Goal: Task Accomplishment & Management: Check status

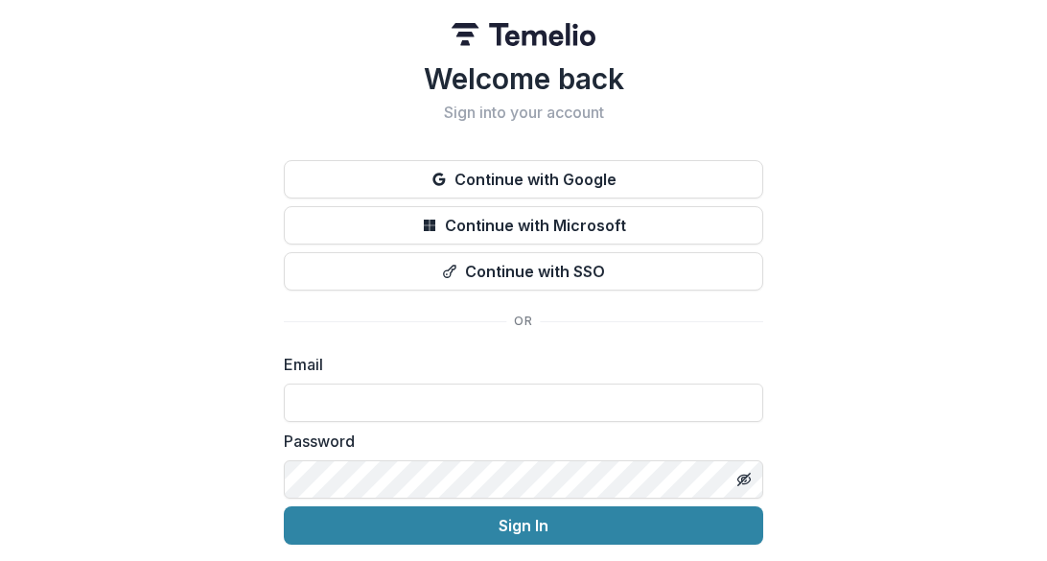
scroll to position [64, 0]
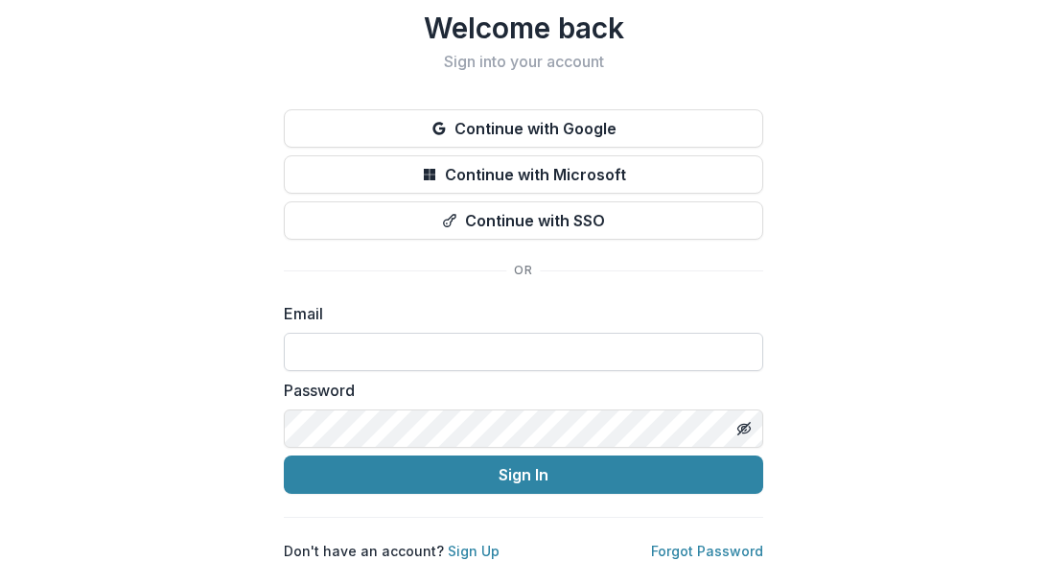
click at [358, 333] on input at bounding box center [523, 352] width 479 height 38
type input "**********"
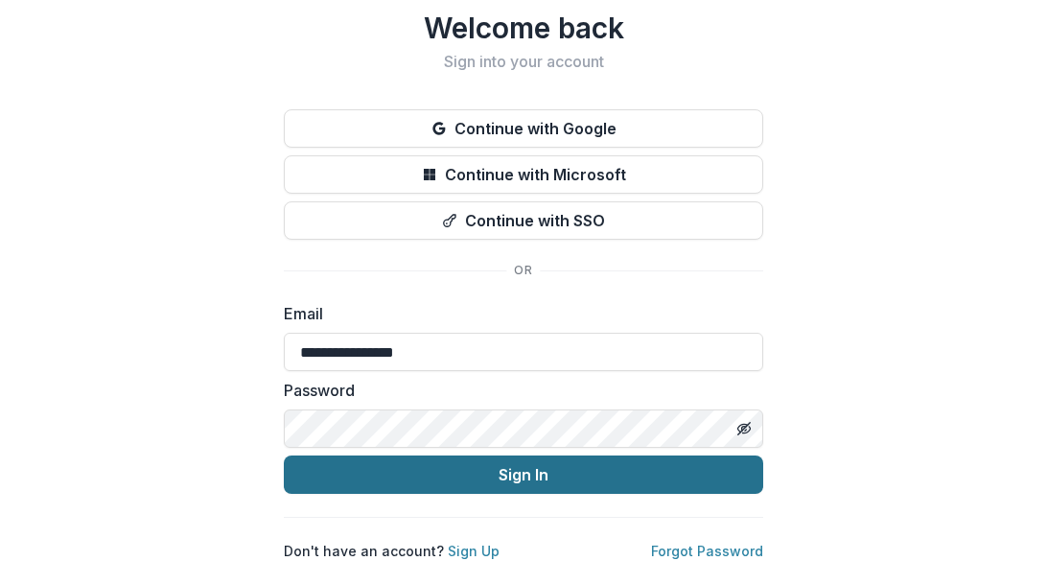
click at [469, 467] on button "Sign In" at bounding box center [523, 474] width 479 height 38
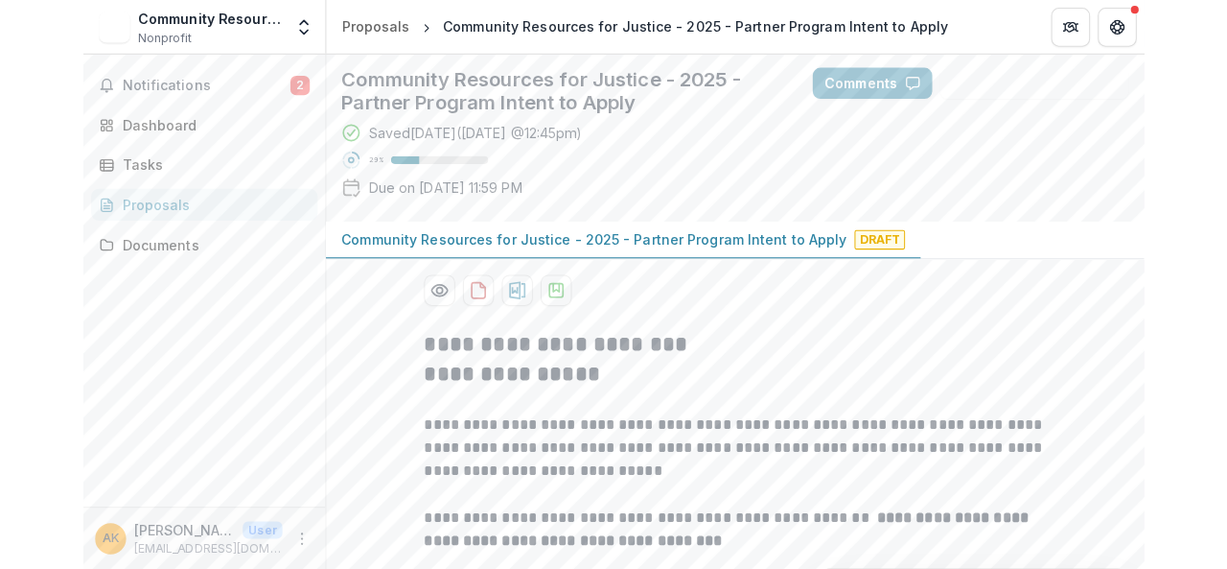
scroll to position [96, 0]
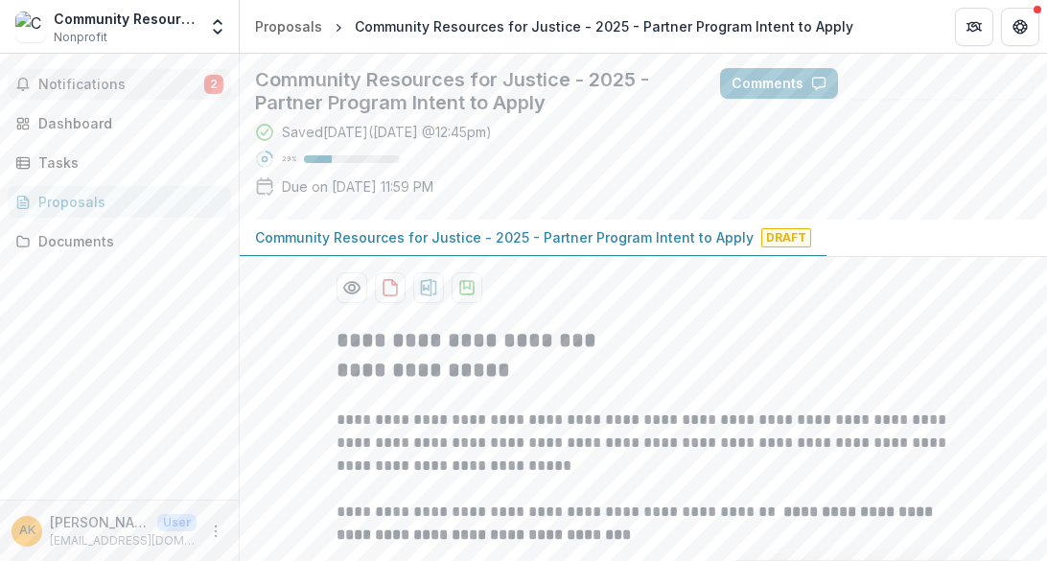
click at [130, 80] on span "Notifications" at bounding box center [121, 85] width 166 height 16
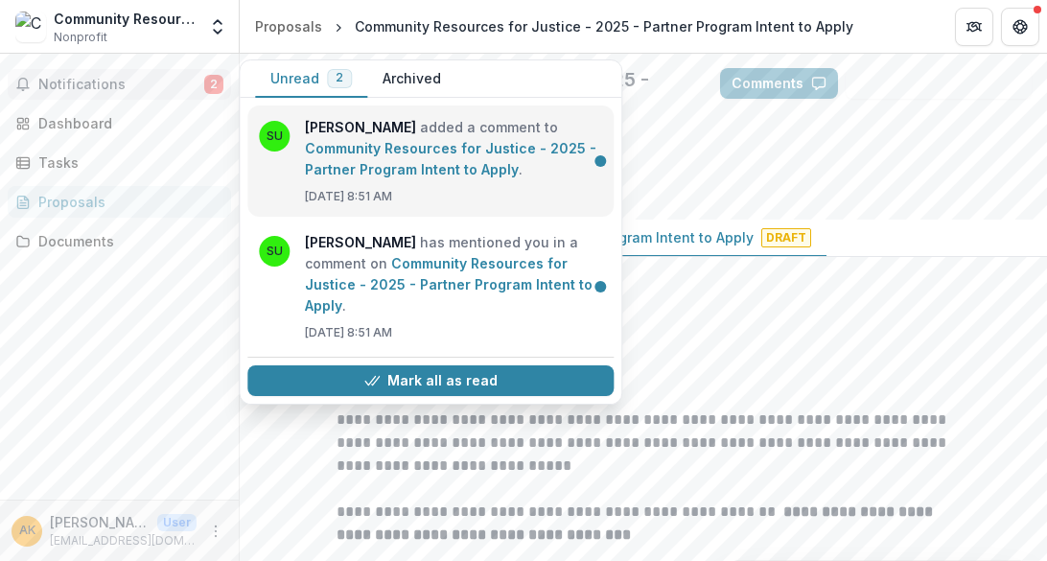
click at [456, 175] on link "Community Resources for Justice - 2025 - Partner Program Intent to Apply" at bounding box center [450, 158] width 291 height 37
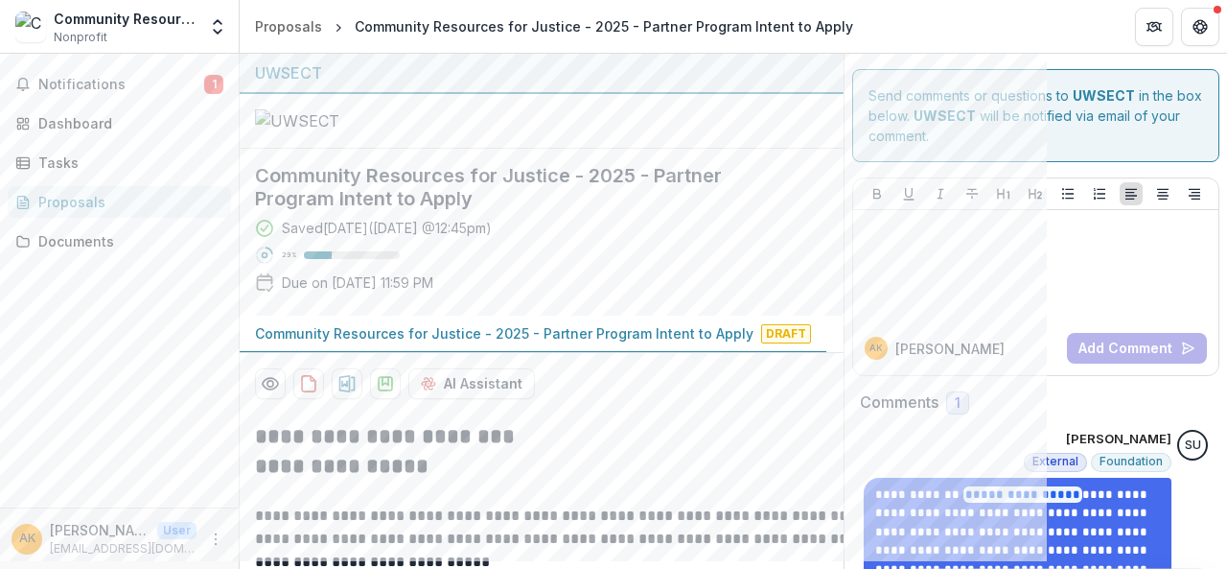
scroll to position [1, 0]
click at [93, 199] on div "Proposals" at bounding box center [126, 202] width 177 height 20
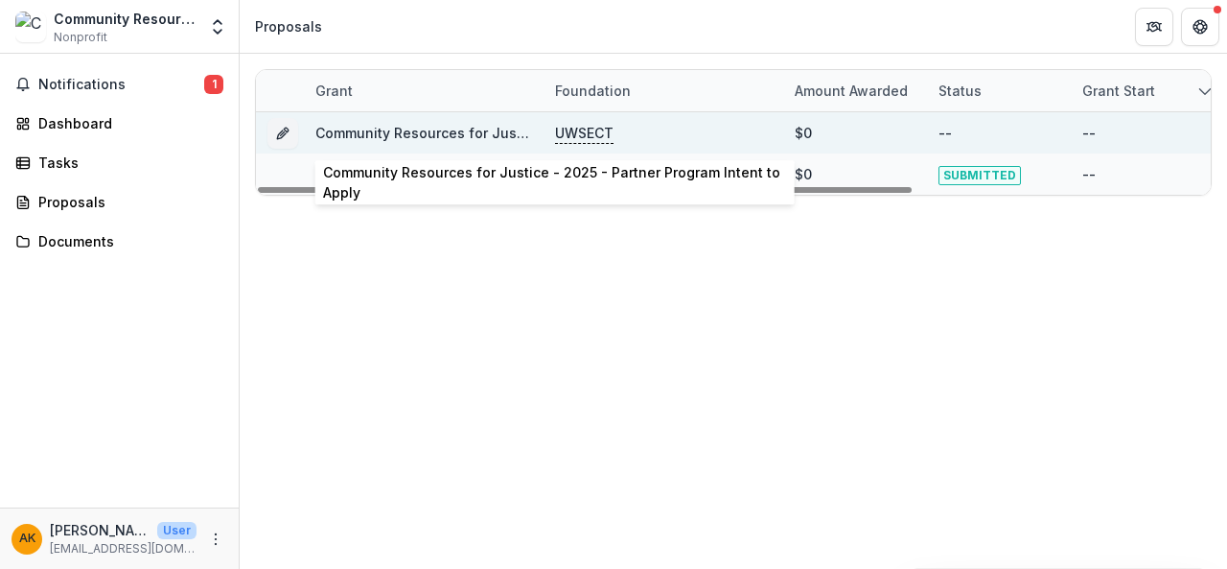
click at [465, 136] on link "Community Resources for Justice - 2025 - Partner Program Intent to Apply" at bounding box center [564, 133] width 499 height 16
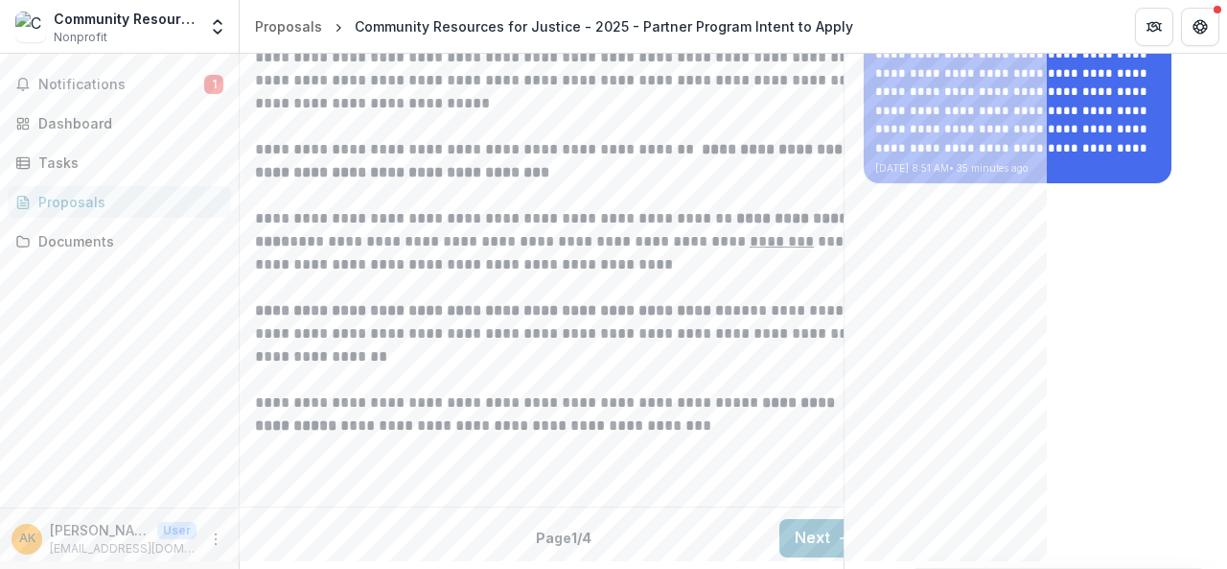
scroll to position [646, 0]
click at [804, 519] on button "Next" at bounding box center [824, 538] width 89 height 38
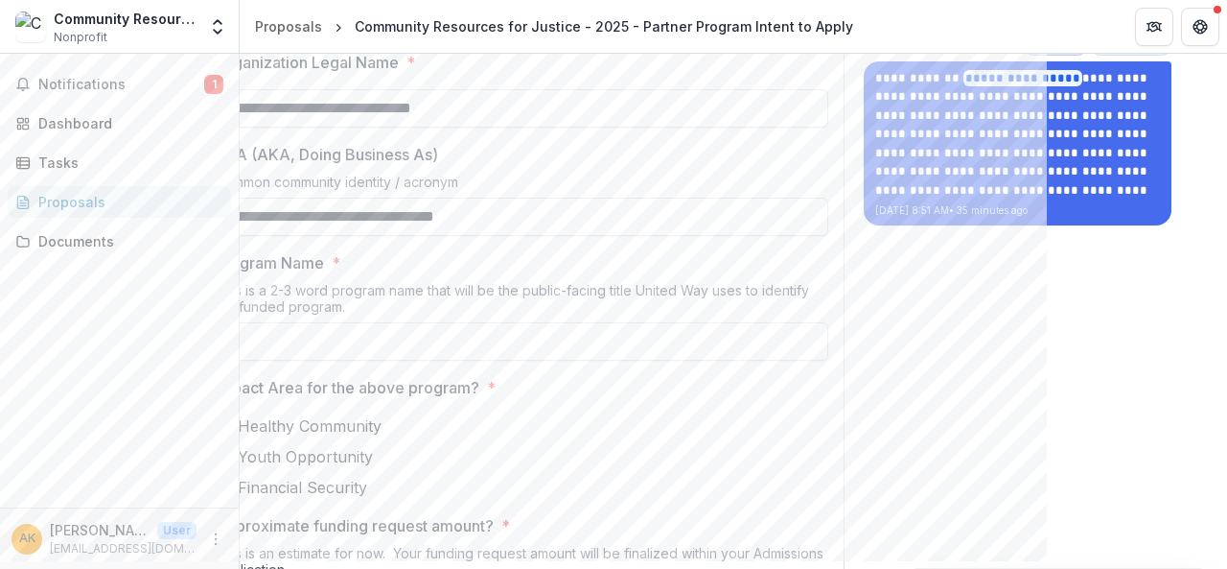
scroll to position [0, 0]
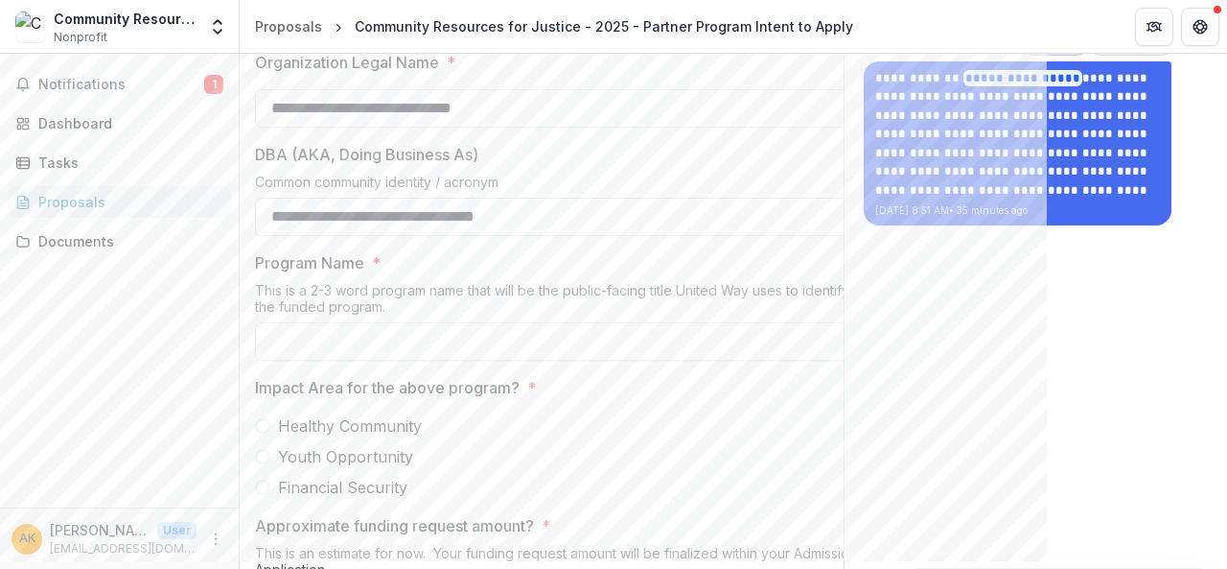
click at [64, 196] on div "Proposals" at bounding box center [126, 202] width 177 height 20
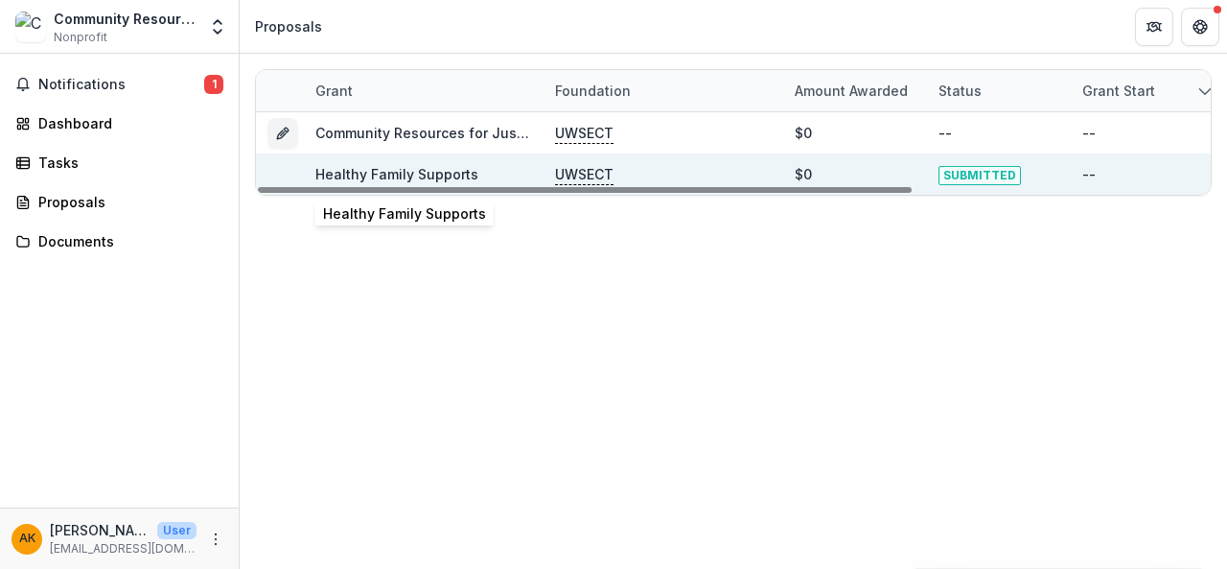
click at [414, 172] on link "Healthy Family Supports" at bounding box center [396, 174] width 163 height 16
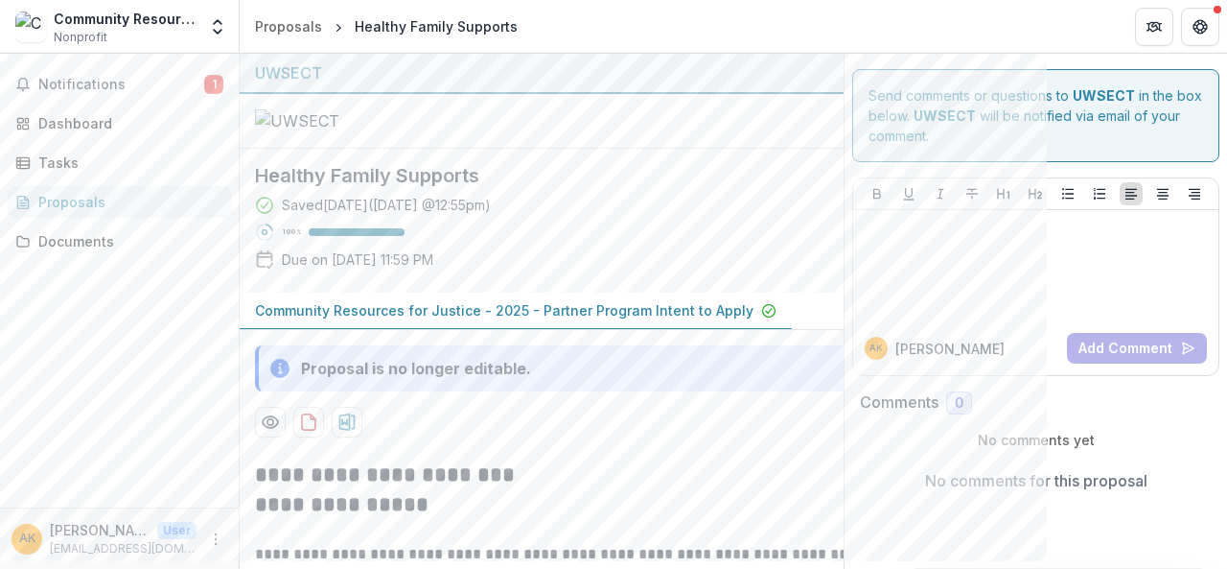
click at [83, 205] on div "Proposals" at bounding box center [126, 202] width 177 height 20
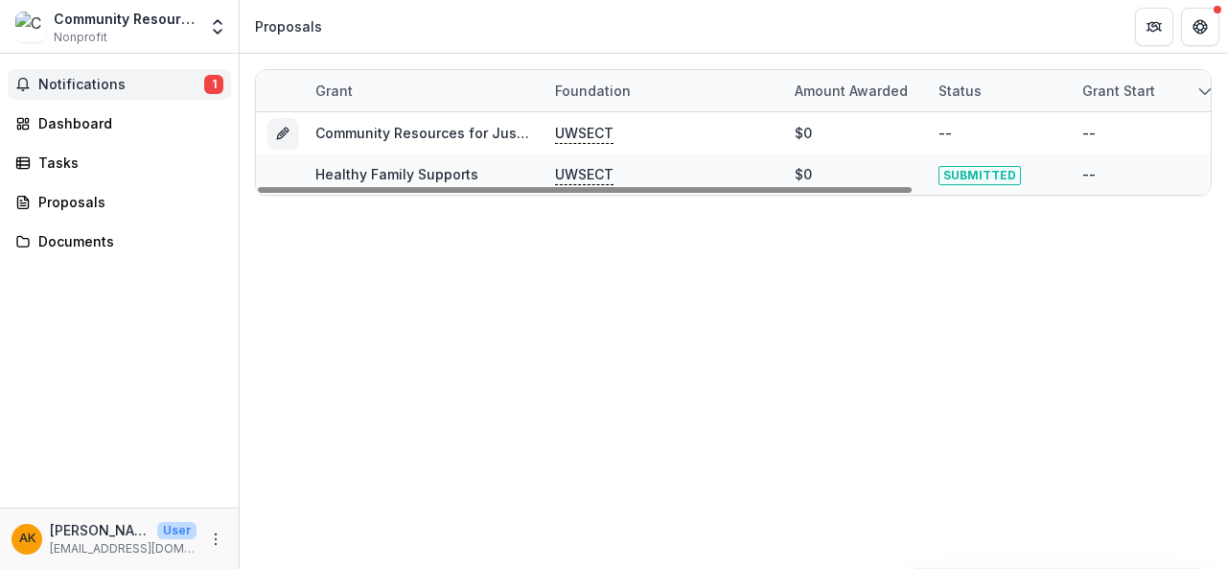
click at [129, 82] on span "Notifications" at bounding box center [121, 85] width 166 height 16
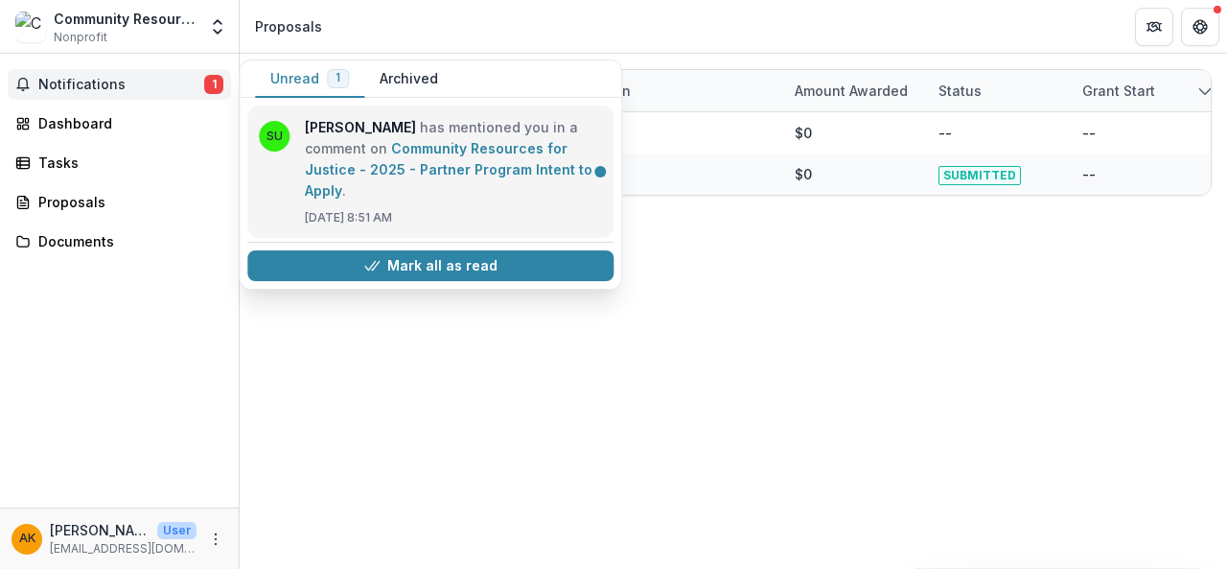
click at [443, 172] on link "Community Resources for Justice - 2025 - Partner Program Intent to Apply" at bounding box center [449, 169] width 288 height 58
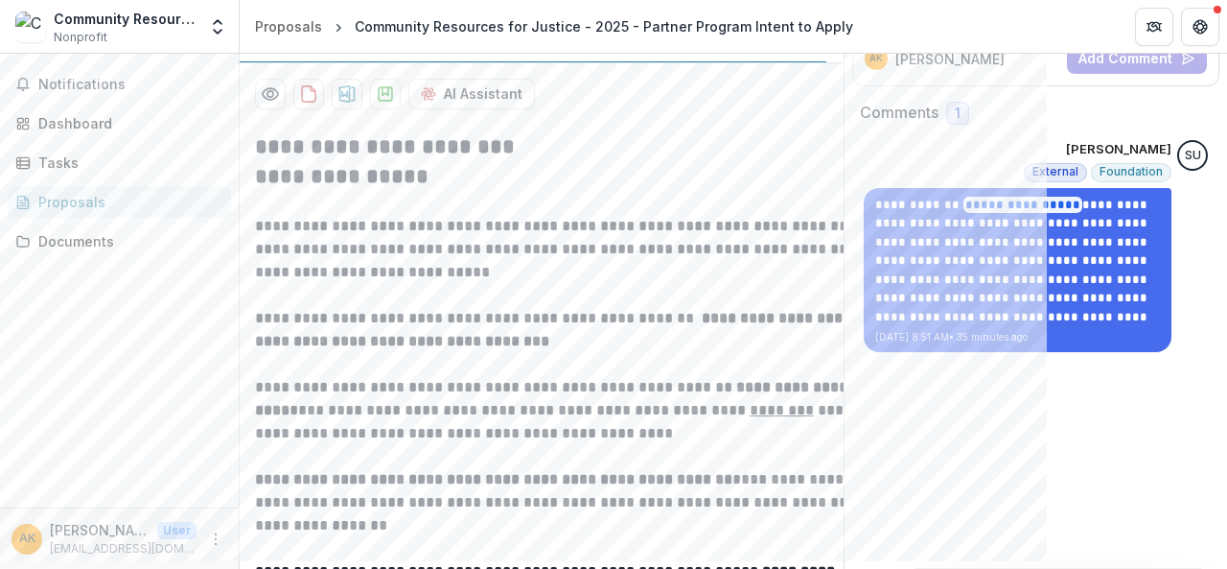
scroll to position [288, 0]
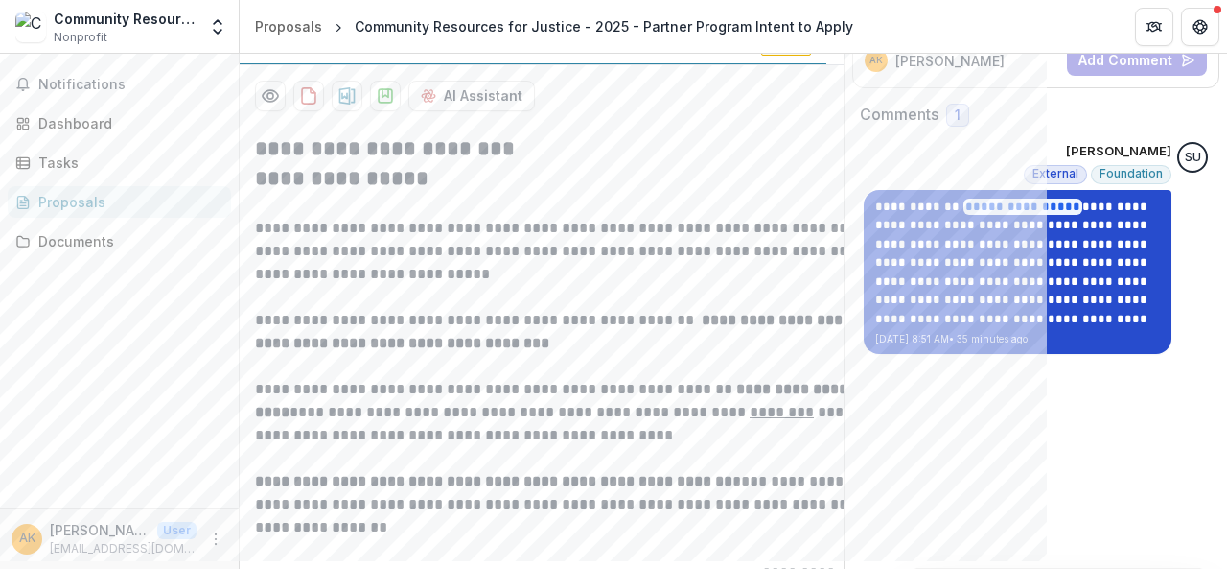
click at [1046, 240] on p "**********" at bounding box center [1017, 263] width 285 height 131
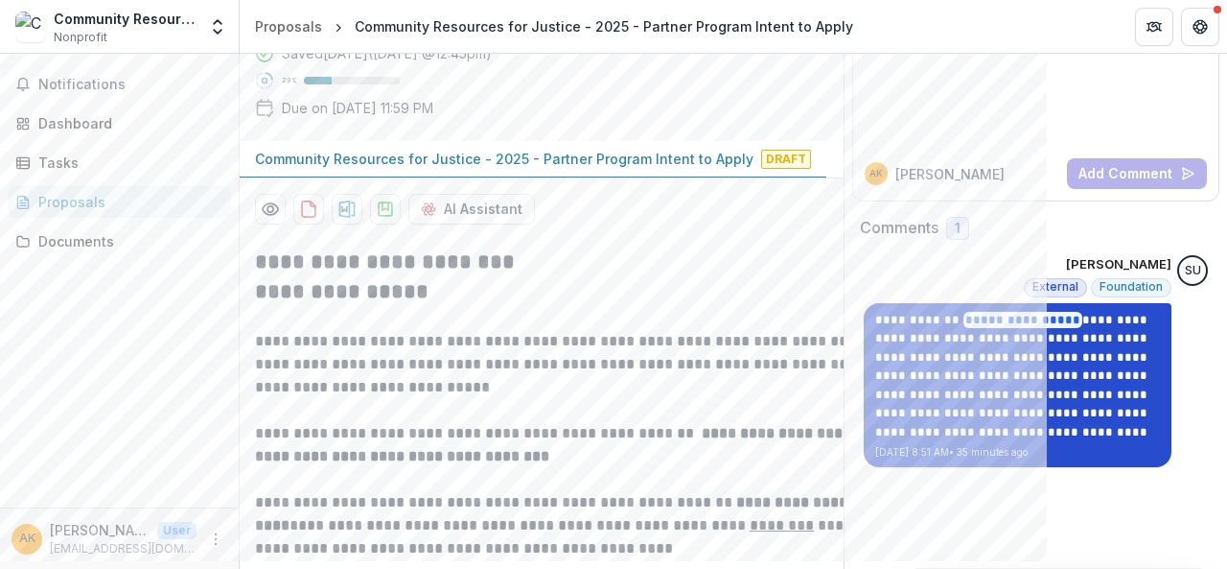
scroll to position [169, 0]
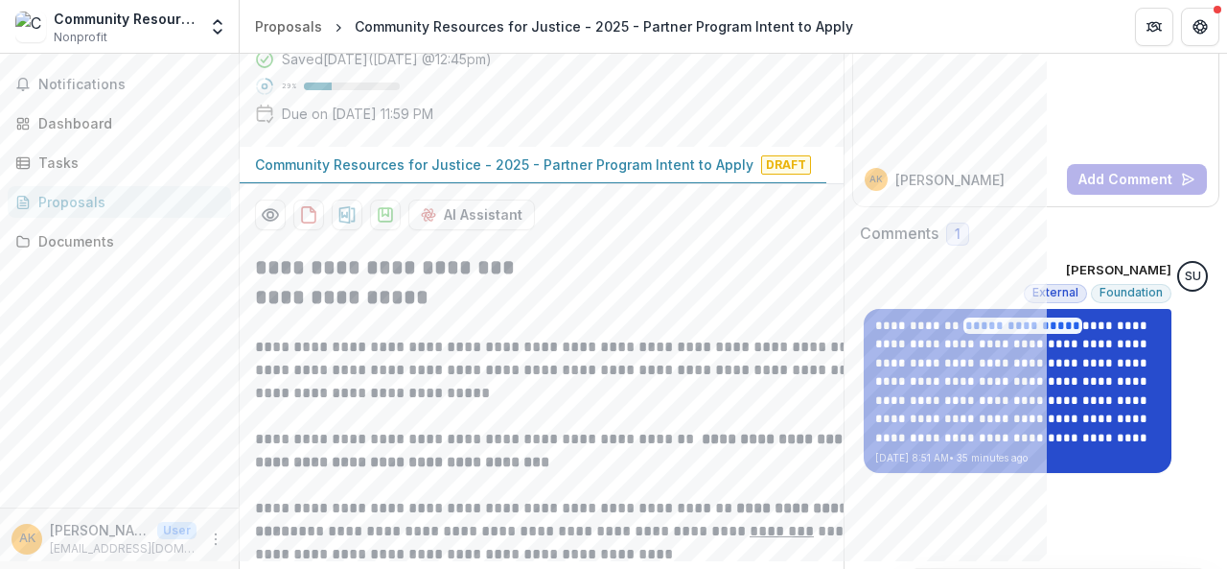
click at [1026, 371] on p "**********" at bounding box center [1017, 381] width 285 height 131
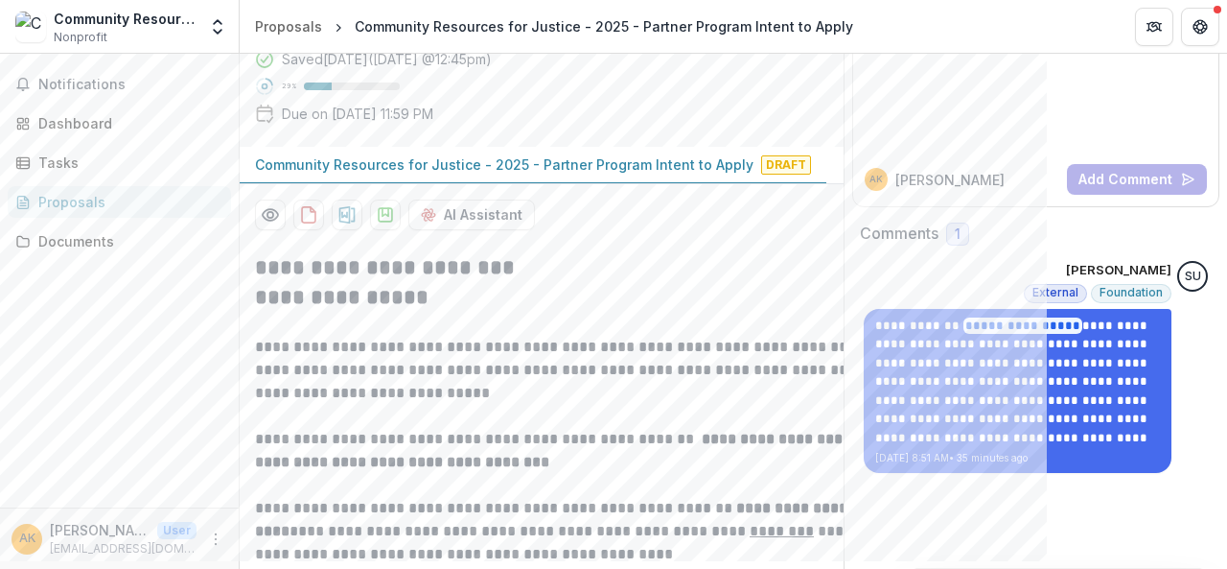
click at [71, 208] on div "Proposals" at bounding box center [126, 202] width 177 height 20
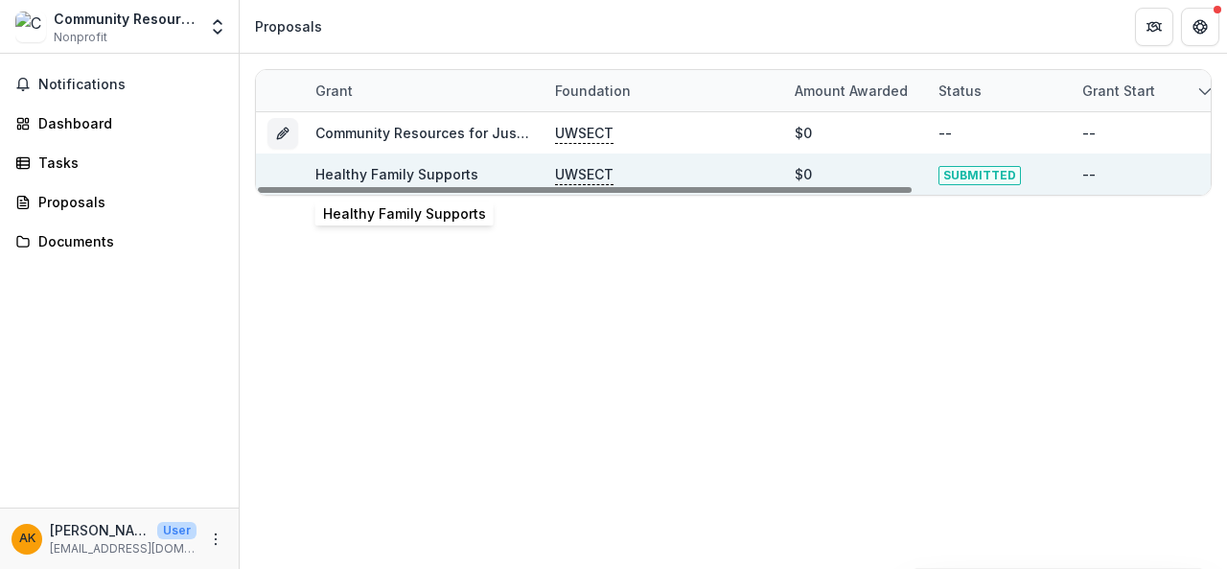
click at [341, 171] on link "Healthy Family Supports" at bounding box center [396, 174] width 163 height 16
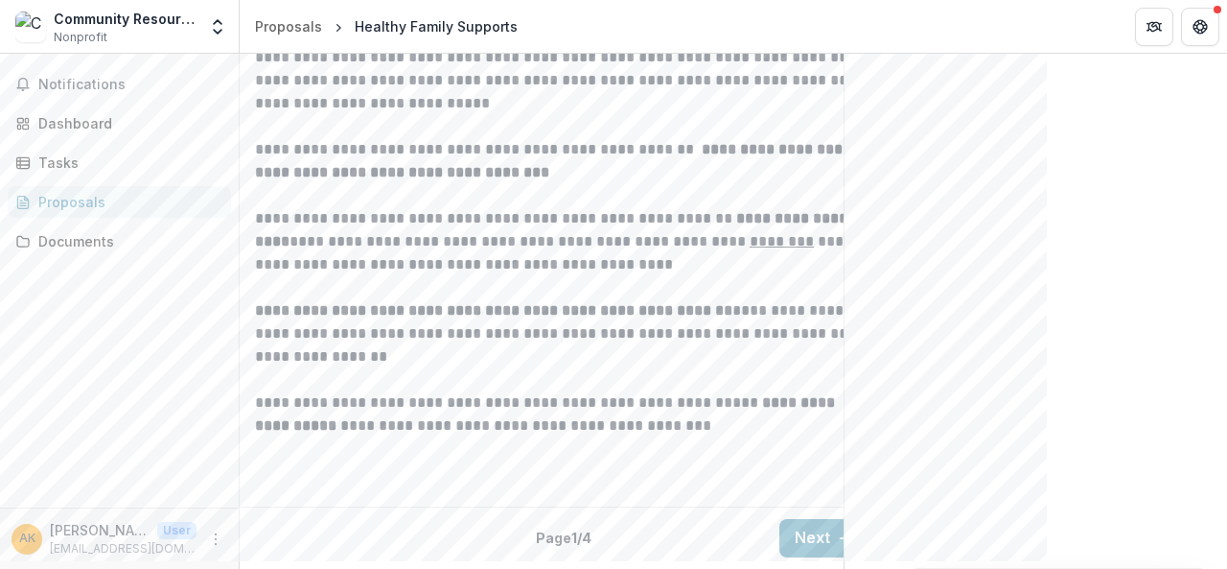
scroll to position [687, 0]
